Goal: Task Accomplishment & Management: Use online tool/utility

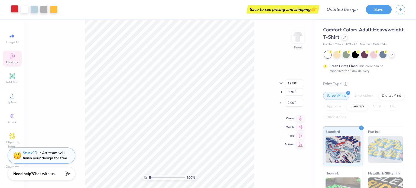
click at [11, 9] on div at bounding box center [15, 9] width 8 height 8
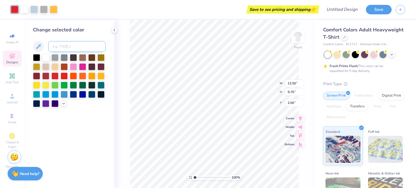
click at [85, 42] on input at bounding box center [76, 46] width 57 height 11
type input "0"
type input "00aeef"
click at [80, 49] on input "00aeef" at bounding box center [76, 46] width 57 height 11
click at [64, 105] on icon at bounding box center [64, 103] width 4 height 4
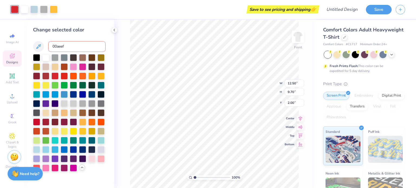
click at [85, 47] on input "00aeef" at bounding box center [76, 46] width 57 height 11
drag, startPoint x: 85, startPoint y: 47, endPoint x: 38, endPoint y: 45, distance: 46.4
click at [38, 45] on div "00aeef" at bounding box center [69, 46] width 73 height 11
click at [336, 57] on div at bounding box center [337, 54] width 7 height 7
click at [324, 57] on div at bounding box center [327, 54] width 7 height 7
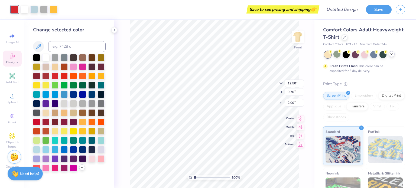
click at [391, 56] on div at bounding box center [392, 54] width 6 height 6
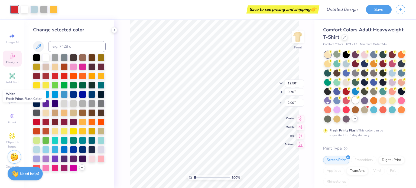
click at [352, 104] on div at bounding box center [355, 100] width 7 height 7
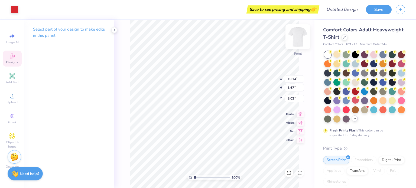
type input "10.14"
type input "3.67"
type input "8.03"
type input "8.33"
type input "7.27"
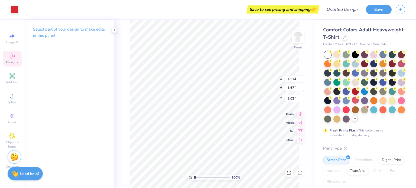
type input "3.29"
type input "7.89"
type input "6.88"
type input "3.33"
click at [18, 11] on div at bounding box center [15, 9] width 8 height 8
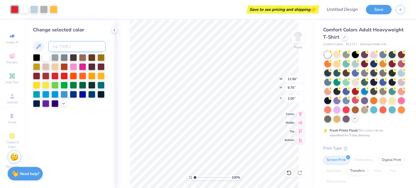
click at [63, 48] on input at bounding box center [76, 46] width 57 height 11
type input "0089d0"
click at [55, 94] on div at bounding box center [54, 94] width 7 height 7
click at [66, 103] on div at bounding box center [64, 103] width 6 height 6
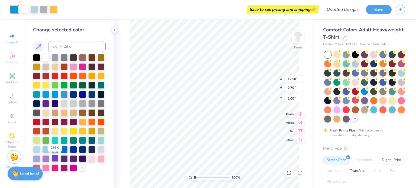
click at [56, 159] on div at bounding box center [54, 158] width 7 height 7
click at [75, 167] on div at bounding box center [73, 167] width 7 height 7
click at [65, 150] on div at bounding box center [64, 149] width 7 height 7
click at [36, 8] on div at bounding box center [34, 9] width 8 height 8
click at [53, 150] on div at bounding box center [54, 149] width 7 height 7
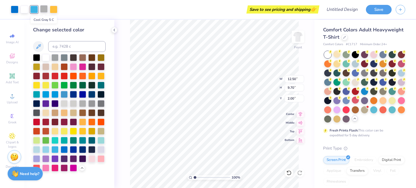
click at [43, 5] on div at bounding box center [44, 9] width 8 height 8
click at [47, 105] on div at bounding box center [45, 103] width 7 height 7
click at [53, 8] on div at bounding box center [54, 9] width 8 height 8
click at [54, 160] on div at bounding box center [54, 158] width 7 height 7
click at [36, 11] on div at bounding box center [34, 9] width 8 height 8
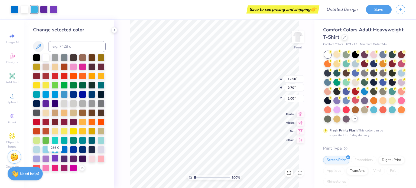
click at [54, 159] on div at bounding box center [54, 158] width 7 height 7
click at [53, 150] on div at bounding box center [54, 149] width 7 height 7
click at [15, 9] on div at bounding box center [15, 9] width 8 height 8
click at [57, 157] on div at bounding box center [54, 158] width 7 height 7
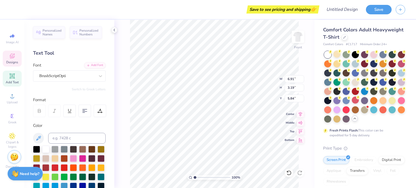
scroll to position [4, 1]
type input "2.43"
type input "1.57"
type input "5.64"
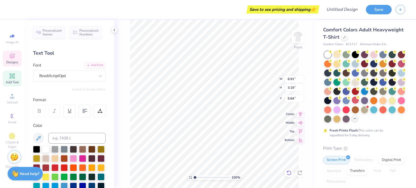
click at [288, 176] on icon at bounding box center [288, 172] width 5 height 5
click at [288, 172] on icon at bounding box center [287, 171] width 1 height 1
click at [288, 172] on icon at bounding box center [289, 173] width 5 height 5
click at [288, 173] on icon at bounding box center [288, 172] width 5 height 5
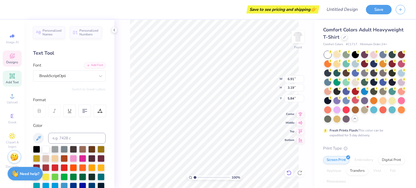
click at [288, 173] on icon at bounding box center [288, 172] width 5 height 5
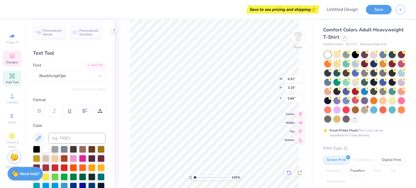
click at [288, 173] on icon at bounding box center [288, 172] width 5 height 5
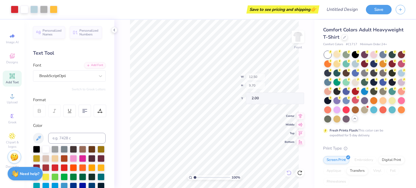
type input "12.50"
type input "9.70"
type input "2.00"
click at [12, 7] on div at bounding box center [15, 9] width 8 height 8
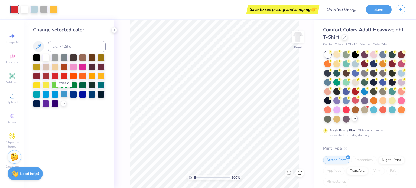
click at [63, 95] on div at bounding box center [64, 94] width 7 height 7
click at [36, 10] on div at bounding box center [34, 9] width 8 height 8
click at [43, 94] on div at bounding box center [45, 94] width 7 height 7
click at [62, 104] on icon at bounding box center [64, 103] width 4 height 4
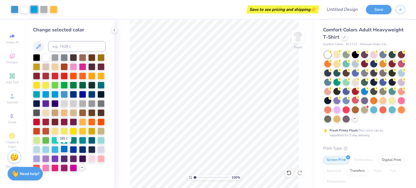
click at [65, 152] on div at bounding box center [64, 149] width 7 height 7
click at [44, 6] on div at bounding box center [44, 9] width 8 height 8
click at [39, 160] on div at bounding box center [36, 158] width 7 height 7
click at [36, 158] on div at bounding box center [36, 158] width 7 height 7
click at [50, 6] on div at bounding box center [54, 9] width 8 height 8
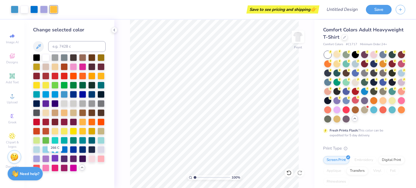
click at [54, 159] on div at bounding box center [54, 158] width 7 height 7
click at [65, 128] on div at bounding box center [64, 130] width 7 height 7
click at [17, 8] on div at bounding box center [15, 9] width 8 height 8
click at [43, 161] on div at bounding box center [45, 158] width 7 height 7
click at [44, 150] on div at bounding box center [45, 149] width 7 height 7
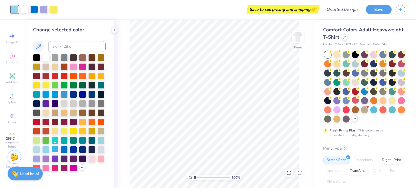
click at [56, 152] on div at bounding box center [54, 149] width 7 height 7
click at [37, 8] on div at bounding box center [34, 9] width 8 height 8
click at [46, 160] on div at bounding box center [45, 158] width 7 height 7
click at [56, 162] on div at bounding box center [54, 158] width 7 height 7
click at [65, 152] on div at bounding box center [64, 149] width 7 height 7
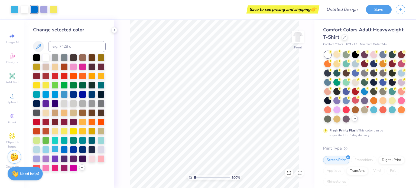
click at [52, 150] on div at bounding box center [54, 149] width 7 height 7
click at [62, 149] on div at bounding box center [64, 149] width 7 height 7
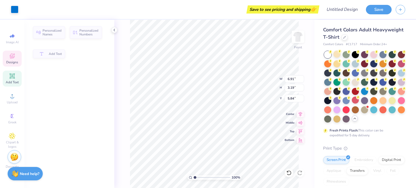
type input "6.91"
type input "3.19"
type input "5.84"
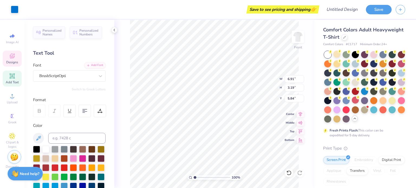
type input "2.43"
type input "1.57"
type input "5.64"
type input "6.91"
type input "3.19"
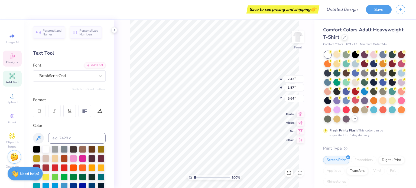
type input "5.84"
type textarea "P"
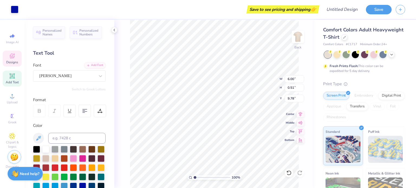
scroll to position [4, 1]
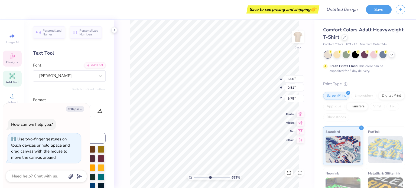
type input "6.82"
type textarea "x"
type input "2.59"
click at [201, 175] on input "range" at bounding box center [212, 177] width 37 height 5
type textarea "x"
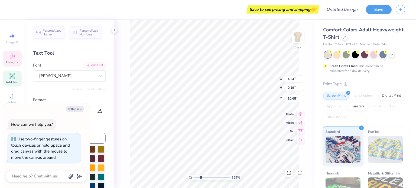
type input "4.24"
type input "0.19"
type input "10.68"
type textarea "x"
type input "9.50"
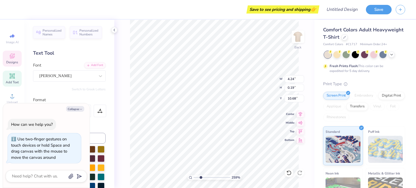
type input "2.05"
type input "3.67"
type textarea "x"
type textarea "P"
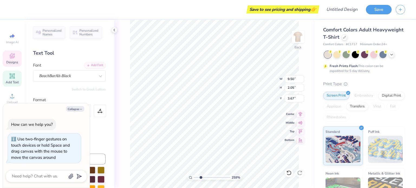
scroll to position [4, 1]
type textarea "x"
type textarea "Ph"
type textarea "x"
type textarea "Phi"
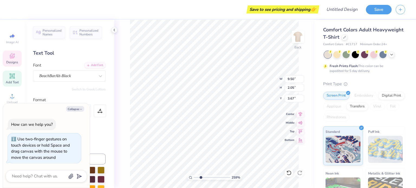
type textarea "x"
type textarea "Phi"
type textarea "x"
type textarea "Phi Ga"
type textarea "x"
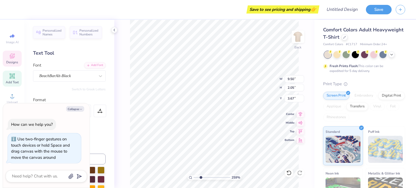
type textarea "Phi Gamm"
type textarea "x"
type textarea "Phi Gamma"
type textarea "x"
type textarea "Phi Gamma D"
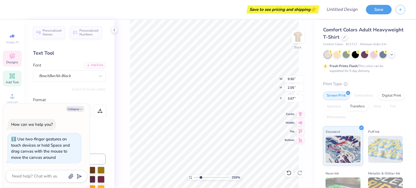
type textarea "x"
type textarea "Phi Gamma Del"
type textarea "x"
type textarea "Phi Gamma Delt"
type textarea "x"
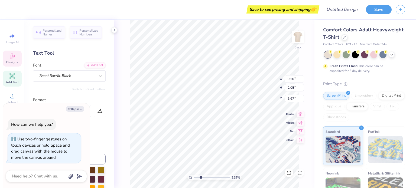
type textarea "Phi Gamma Delta"
type textarea "x"
type input "5.72"
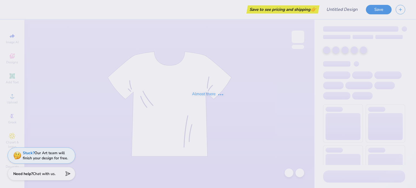
drag, startPoint x: 416, startPoint y: 74, endPoint x: 416, endPoint y: 96, distance: 22.5
click at [416, 96] on div "Almost there" at bounding box center [208, 94] width 416 height 188
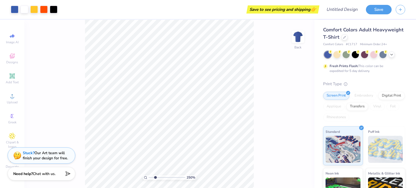
type input "1"
drag, startPoint x: 152, startPoint y: 177, endPoint x: 143, endPoint y: 173, distance: 10.0
click at [149, 175] on input "range" at bounding box center [167, 177] width 37 height 5
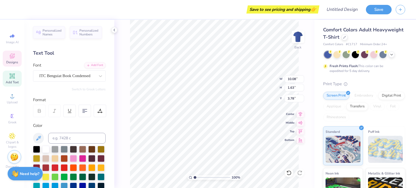
scroll to position [4, 1]
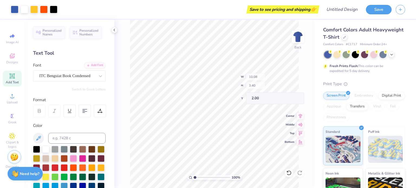
type input "3.40"
type input "2.00"
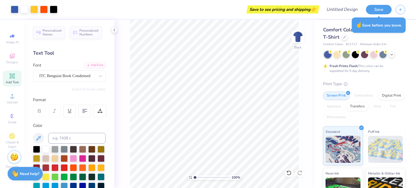
click at [285, 171] on div at bounding box center [289, 173] width 9 height 9
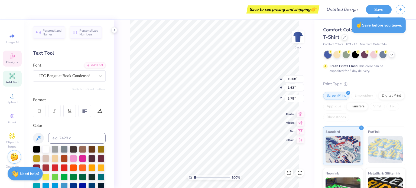
scroll to position [4, 1]
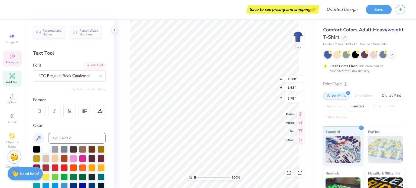
type textarea "FIJI X YMCA"
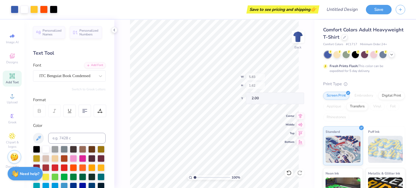
type input "5.83"
type input "1.62"
type input "2.00"
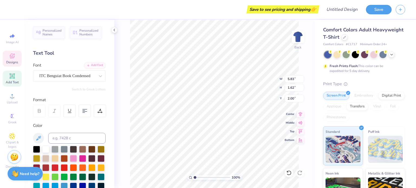
scroll to position [4, 1]
type input "6.08"
type input "1.03"
type input "10.35"
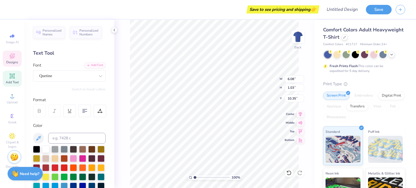
paste textarea "From Brotherhood to Better Communities"
type textarea ""From Brotherhood to Better Communities"
type input "14.17"
type input "0.55"
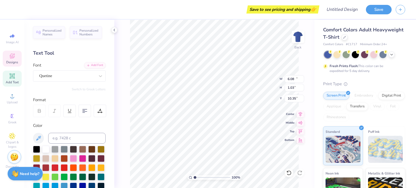
type input "10.58"
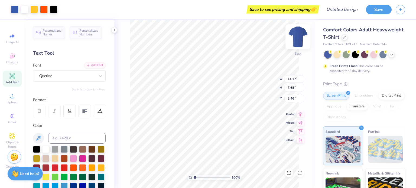
click at [298, 36] on img at bounding box center [298, 37] width 22 height 22
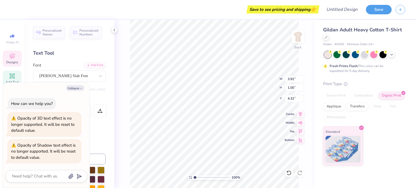
scroll to position [4, 2]
type textarea "x"
type textarea "pI"
type textarea "x"
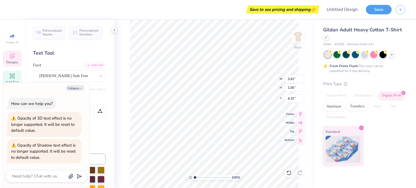
type textarea "pHI"
type textarea "x"
type textarea "pHII"
type textarea "x"
type textarea "pHI I"
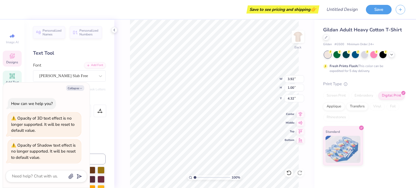
type textarea "x"
type textarea "pHI GI"
type textarea "x"
type textarea "pHI GAI"
type textarea "x"
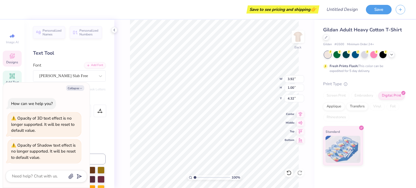
type textarea "pHI GAMI"
type textarea "x"
type textarea "pHI GAMMI"
type textarea "x"
type textarea "pHI GAMMAI"
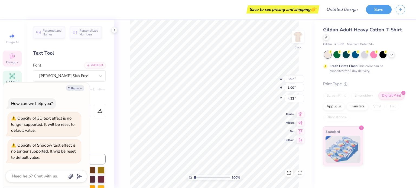
type textarea "x"
type textarea "pHI GAMMA I"
type textarea "x"
type textarea "pHI GAMMA DI"
type textarea "x"
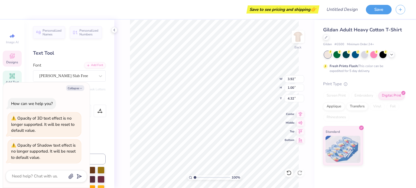
type textarea "pHI GAMMA DEI"
type textarea "x"
type textarea "pHI GAMMA DELI"
type textarea "x"
type textarea "pHI GAMMA DELTI"
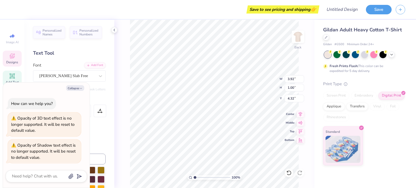
type textarea "x"
type textarea "pHI GAMMA DELTAI"
type textarea "x"
type textarea "pHI GAMMA DELTA"
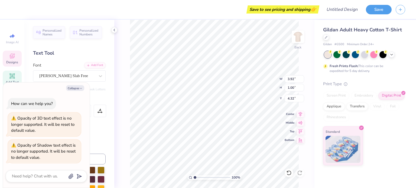
scroll to position [4, 3]
type textarea "x"
type input "7.62"
type input "8.94"
type input "2.52"
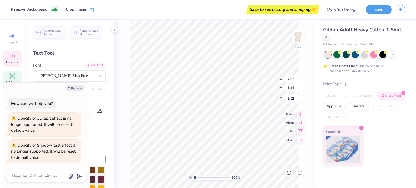
type textarea "x"
type input "4.70"
type input "1.04"
type input "4.27"
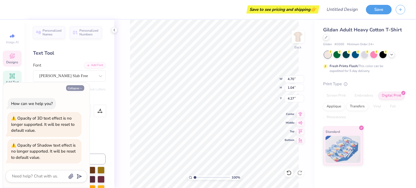
click at [82, 86] on button "Collapse" at bounding box center [75, 88] width 18 height 6
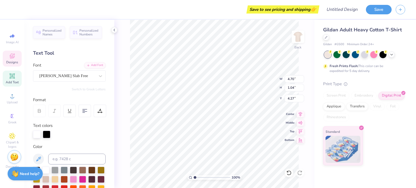
type textarea "x"
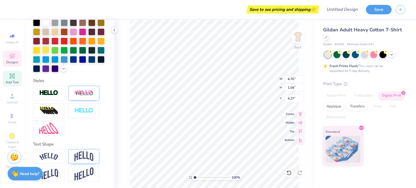
scroll to position [157, 0]
type input "4.30"
type input "0.96"
type input "4.35"
type input "4.31"
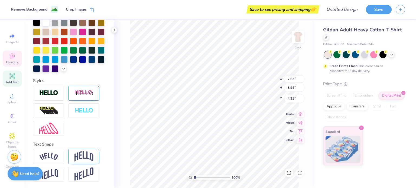
type input "7.62"
type input "8.94"
type input "2.52"
type input "1.81"
type input "0.53"
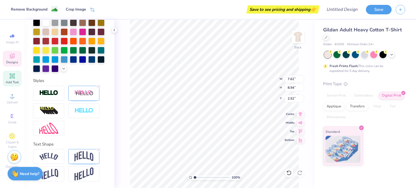
type input "5.97"
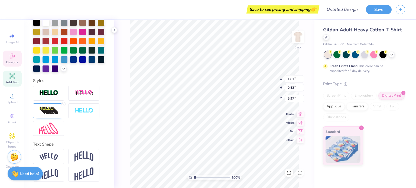
scroll to position [4, 1]
type textarea "YMCA"
type input "6.01"
type input "7.62"
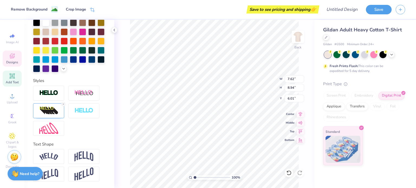
type input "8.94"
type input "2.52"
type input "0.94"
type input "0.25"
type input "7.05"
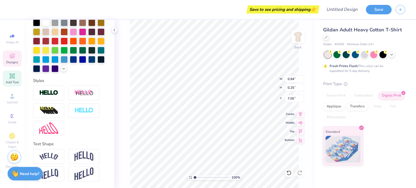
scroll to position [4, 1]
type textarea "2025"
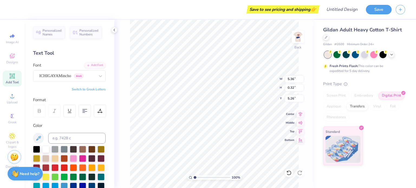
click at [39, 148] on div at bounding box center [36, 149] width 7 height 7
